Goal: Task Accomplishment & Management: Complete application form

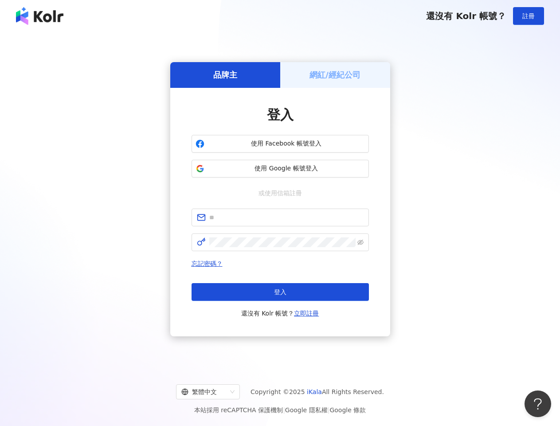
click at [529, 16] on span "註冊" at bounding box center [528, 15] width 12 height 7
click at [225, 75] on h5 "品牌主" at bounding box center [225, 74] width 24 height 11
click at [335, 75] on h5 "網紅/經紀公司" at bounding box center [335, 74] width 51 height 11
click at [280, 144] on span "使用 Facebook 帳號登入" at bounding box center [286, 143] width 157 height 9
click at [280, 169] on span "使用 Google 帳號登入" at bounding box center [286, 168] width 157 height 9
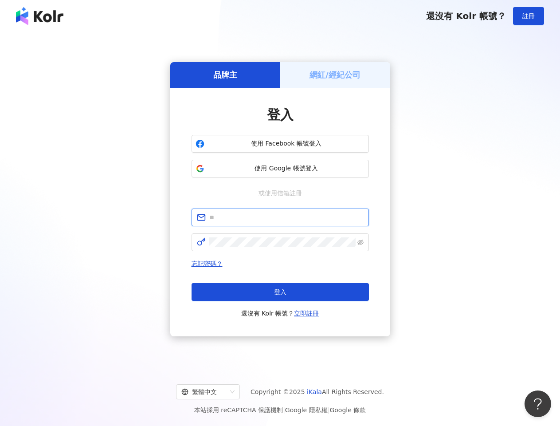
click at [280, 217] on input "text" at bounding box center [286, 217] width 154 height 10
click at [361, 242] on icon "eye-invisible" at bounding box center [360, 242] width 6 height 6
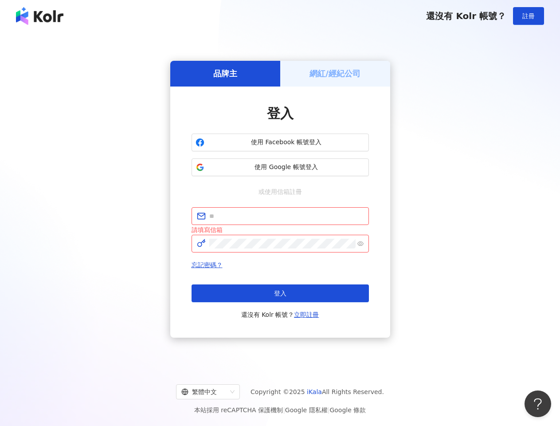
click at [280, 292] on span "登入" at bounding box center [280, 293] width 12 height 7
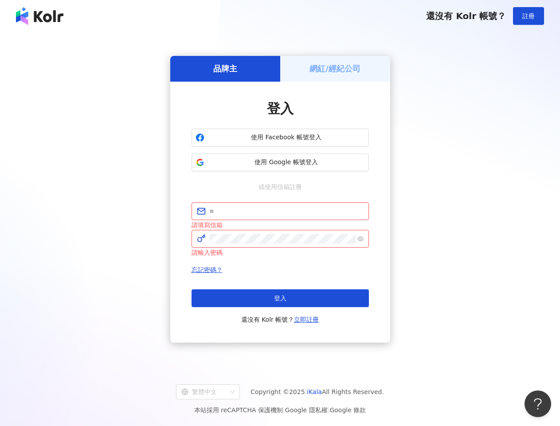
click at [215, 392] on div "繁體中文" at bounding box center [203, 392] width 45 height 14
